Goal: Task Accomplishment & Management: Use online tool/utility

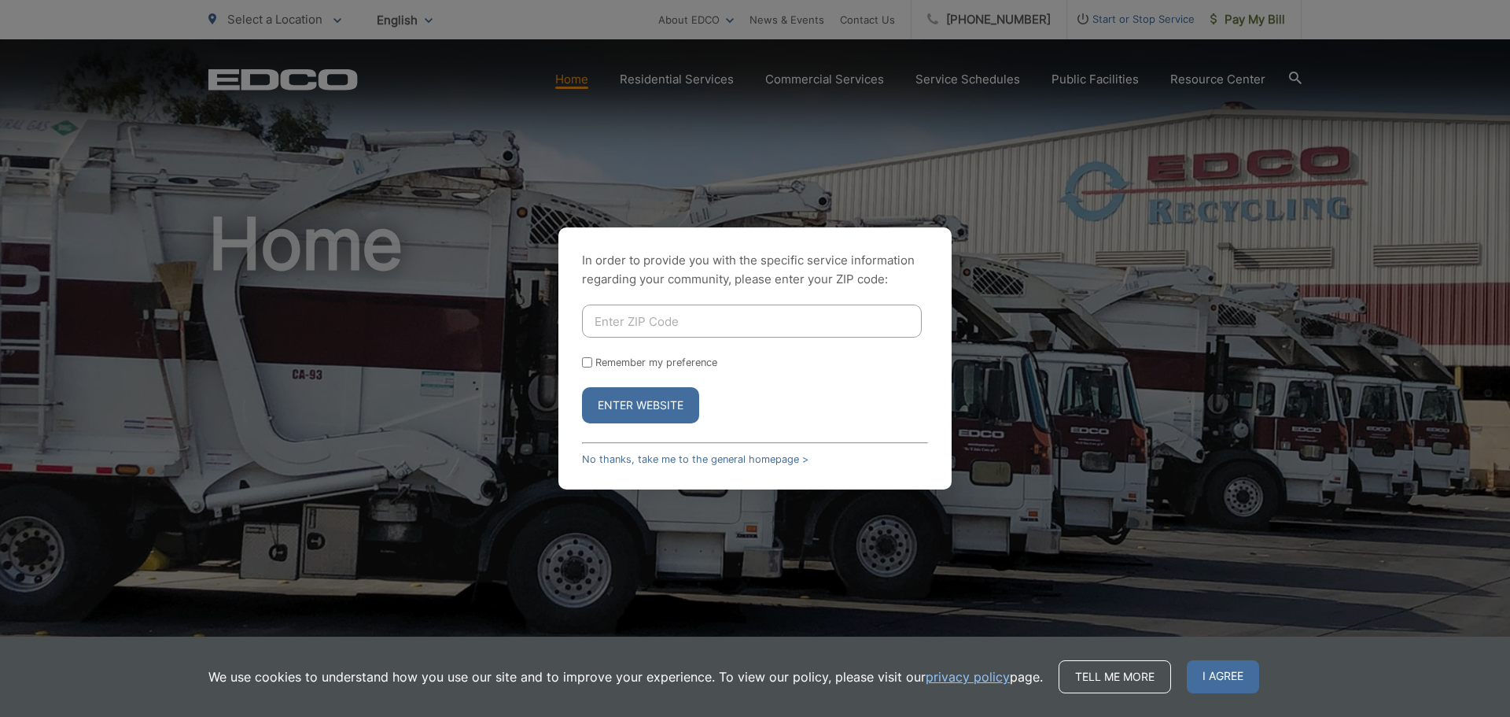
click at [1071, 231] on div "In order to provide you with the specific service information regarding your co…" at bounding box center [755, 358] width 1510 height 717
click at [705, 461] on link "No thanks, take me to the general homepage >" at bounding box center [695, 459] width 227 height 12
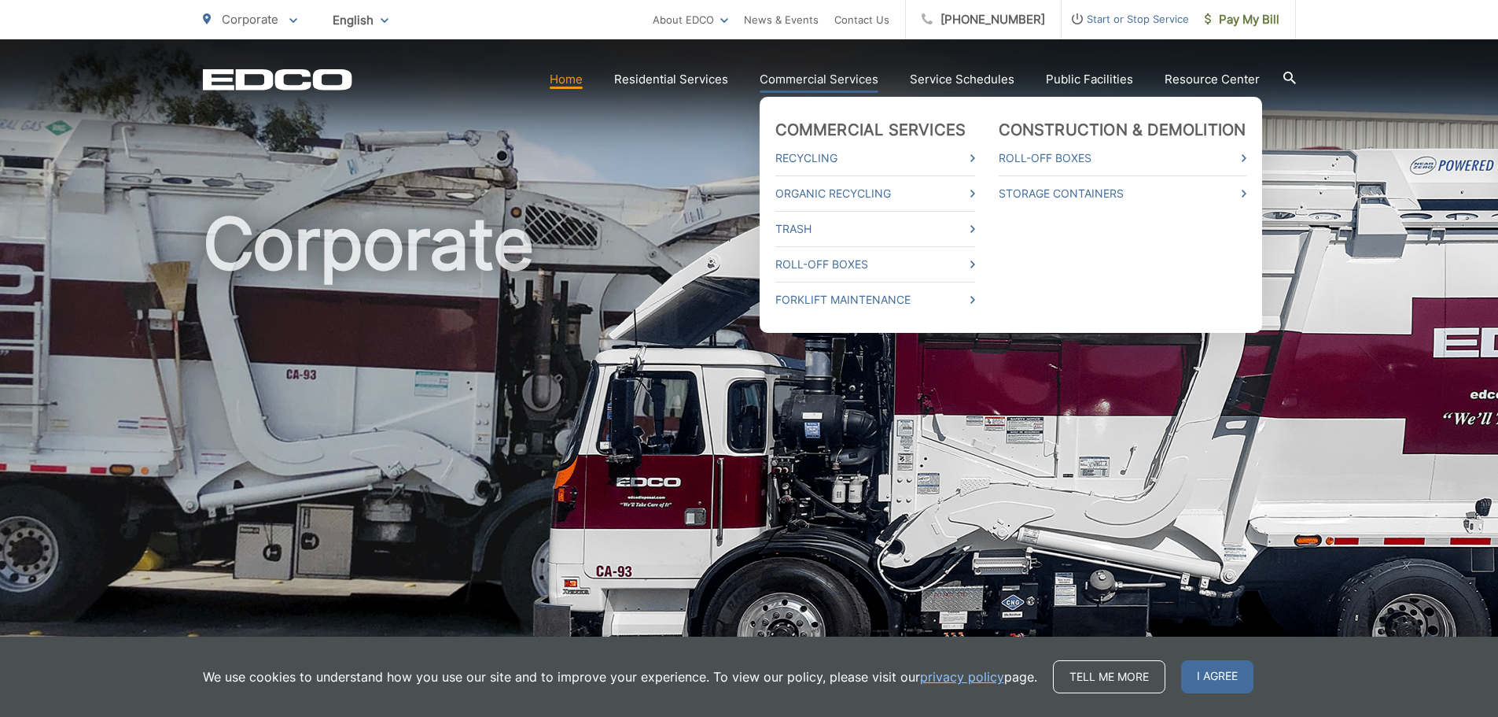
click at [819, 74] on link "Commercial Services" at bounding box center [819, 79] width 119 height 19
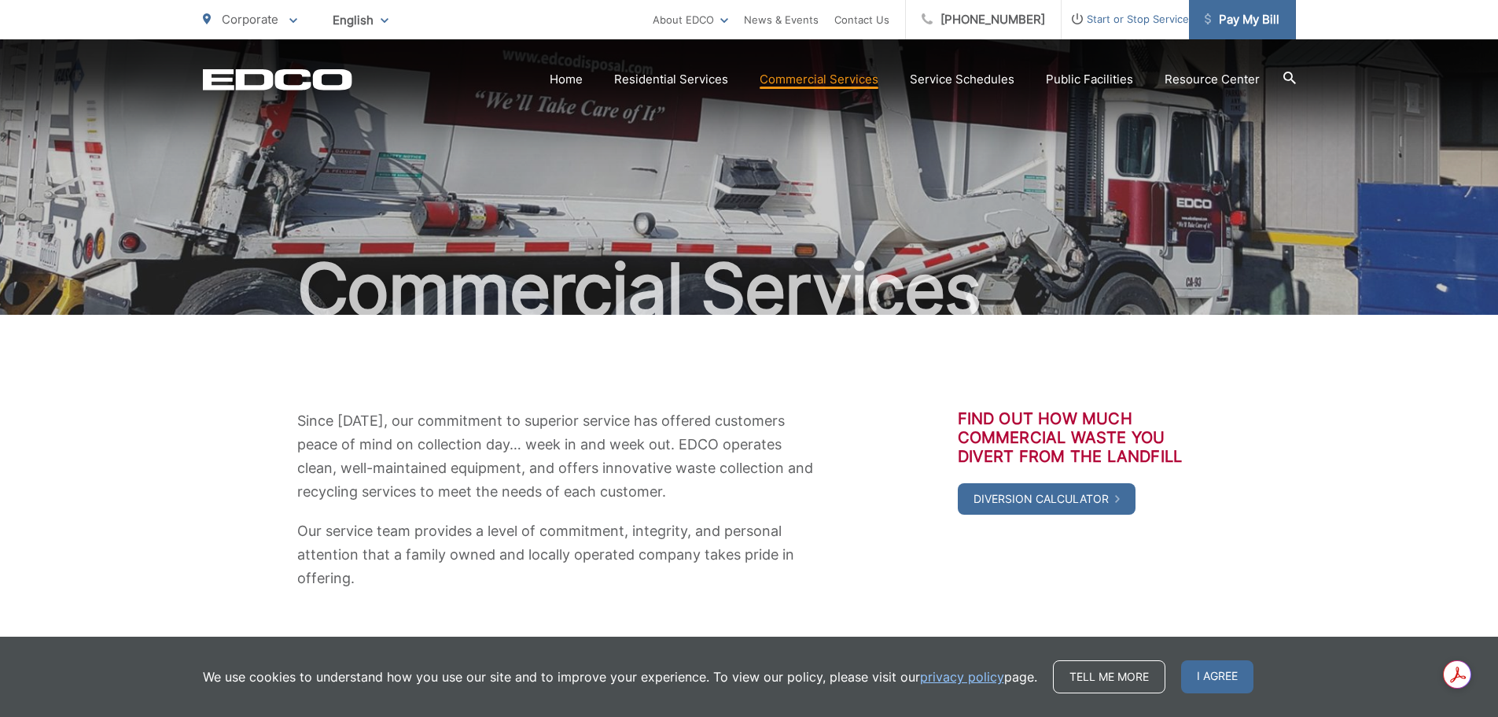
click at [1254, 26] on span "Pay My Bill" at bounding box center [1242, 19] width 75 height 19
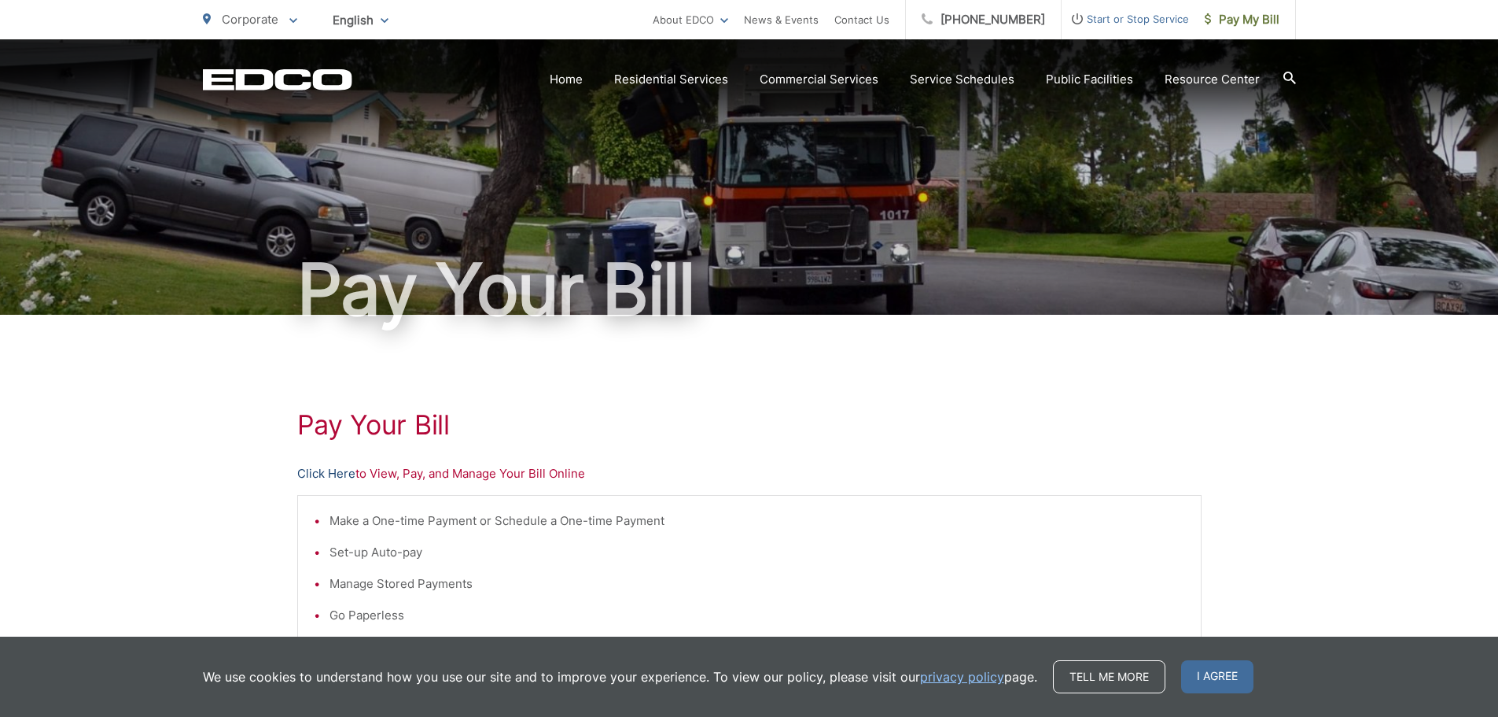
click at [339, 474] on link "Click Here" at bounding box center [326, 473] width 58 height 19
